Goal: Task Accomplishment & Management: Use online tool/utility

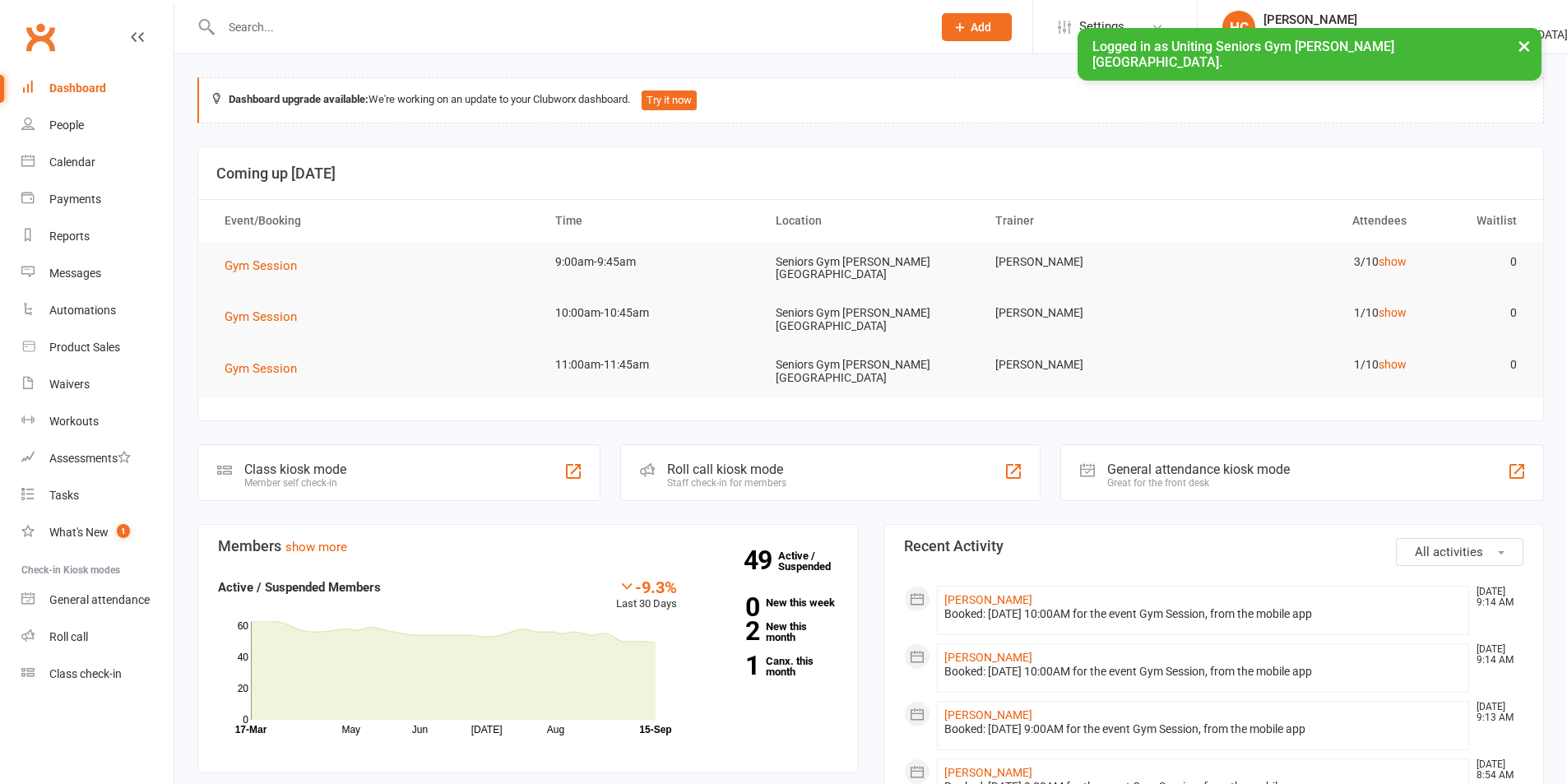
click at [91, 157] on div "Calendar" at bounding box center [71, 161] width 46 height 13
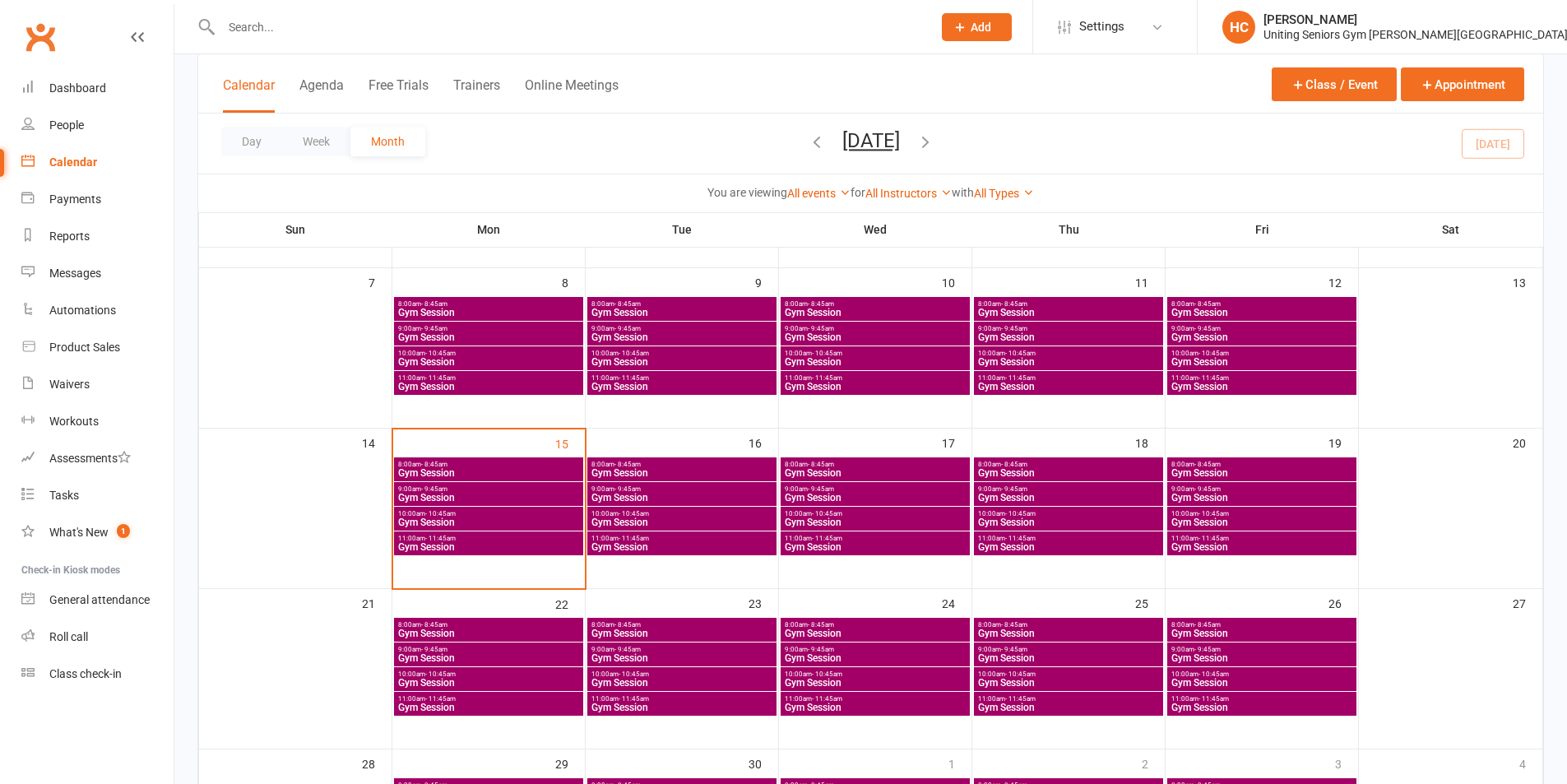
scroll to position [246, 0]
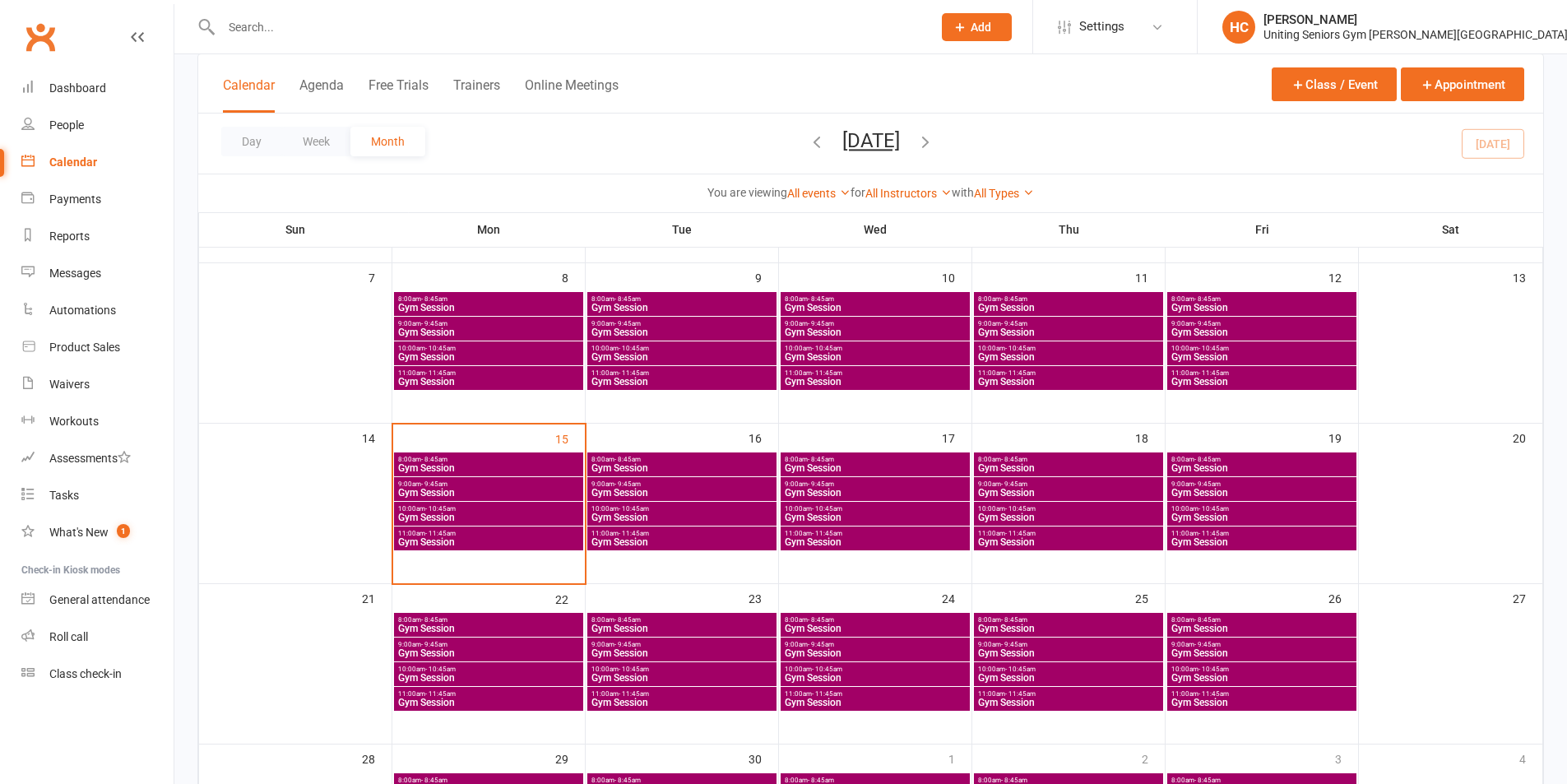
click at [29, 48] on link "Clubworx" at bounding box center [40, 37] width 41 height 41
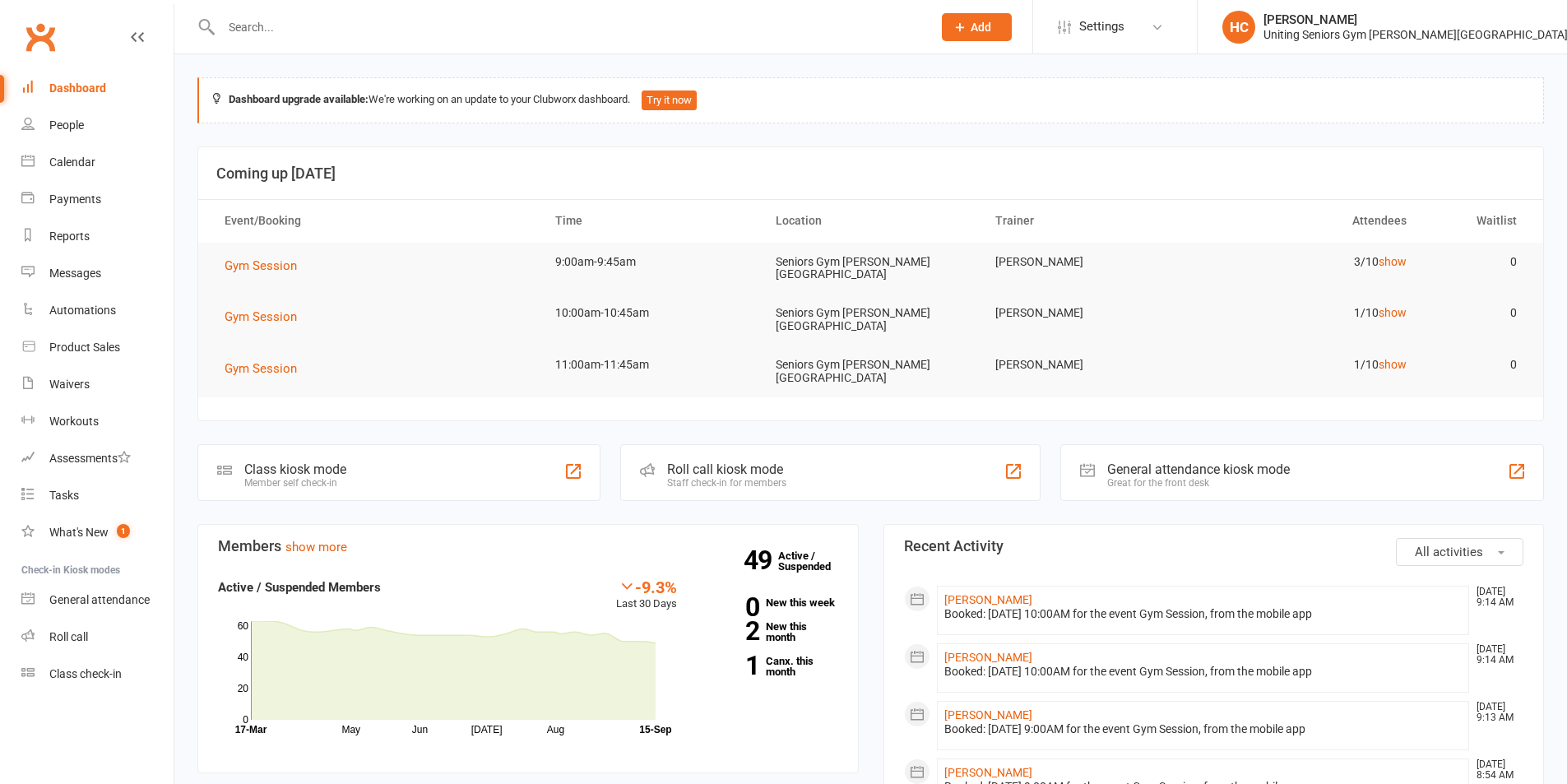
click at [767, 477] on div "Staff check-in for members" at bounding box center [727, 483] width 119 height 12
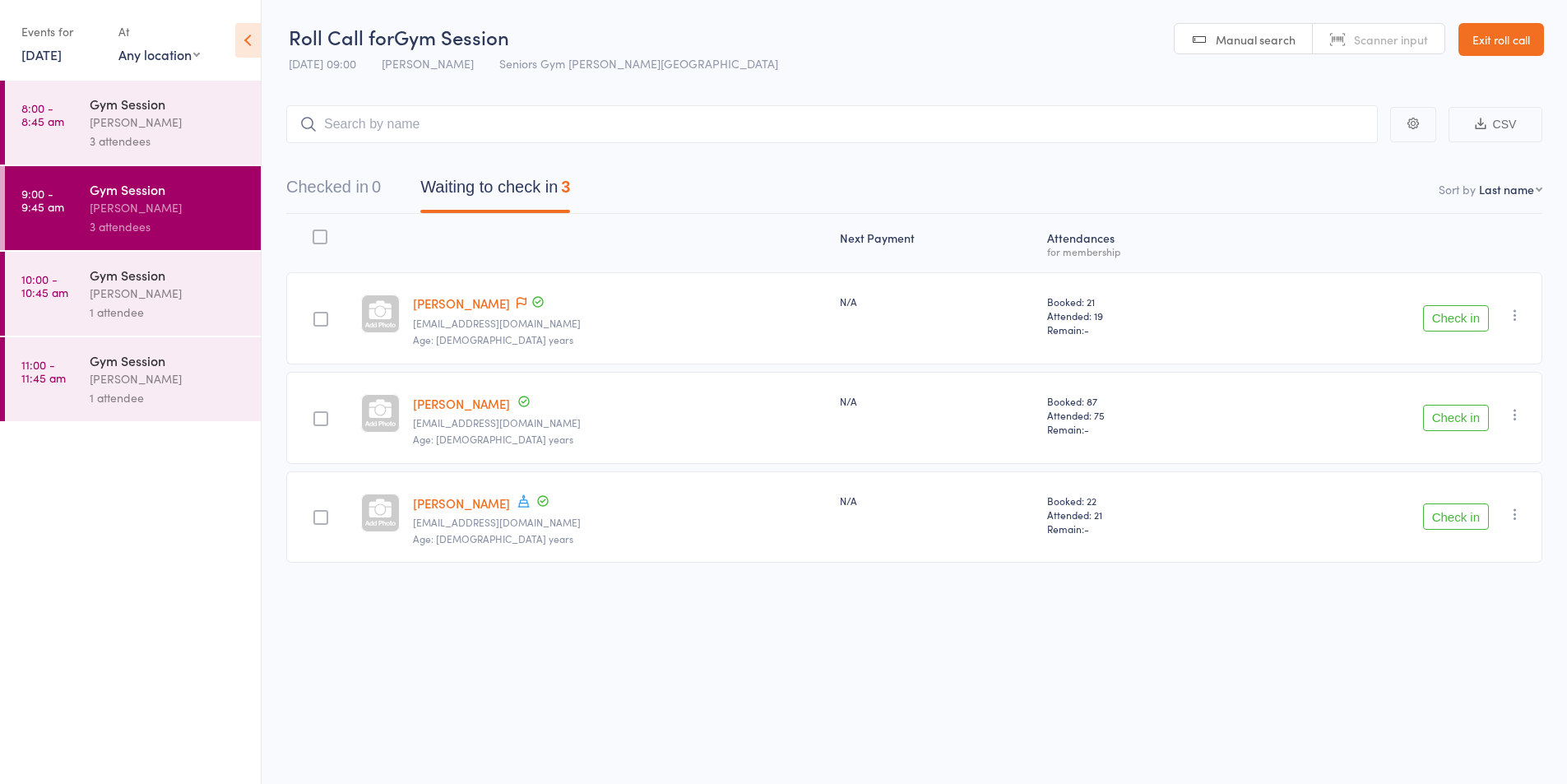
click at [167, 324] on div "Gym Session Hugo Chan 1 attendee" at bounding box center [175, 293] width 171 height 84
